Goal: Information Seeking & Learning: Learn about a topic

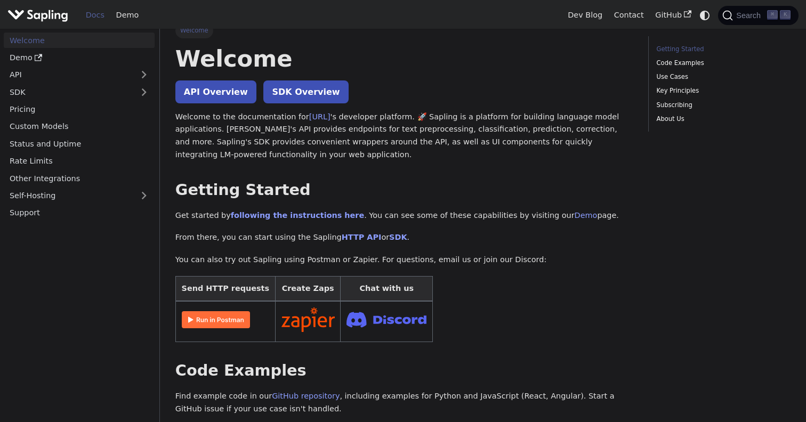
scroll to position [11, 0]
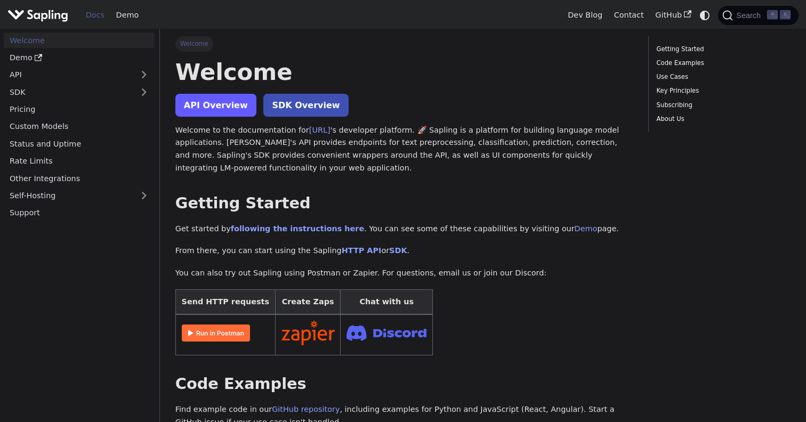
click at [218, 104] on link "API Overview" at bounding box center [215, 105] width 81 height 23
click at [575, 229] on link "Demo" at bounding box center [586, 228] width 23 height 9
